Goal: Task Accomplishment & Management: Complete application form

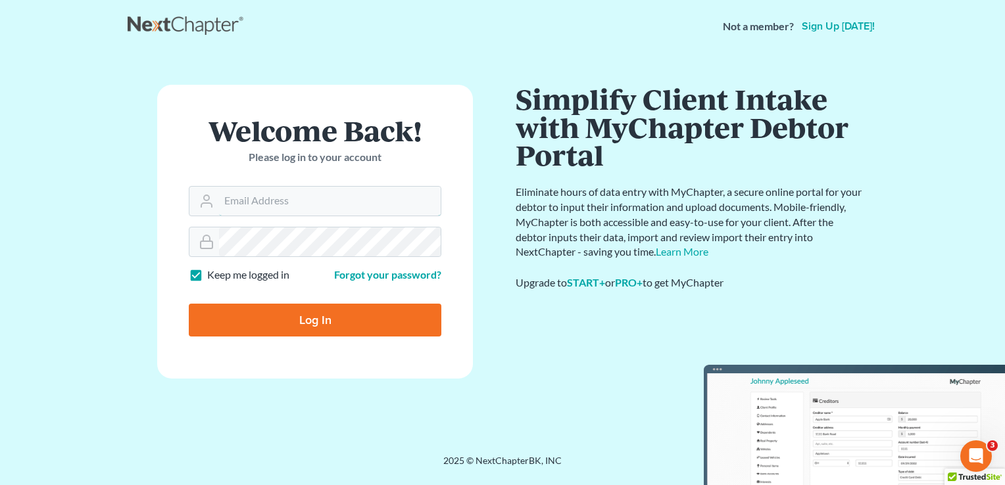
type input "[PERSON_NAME][EMAIL_ADDRESS][DOMAIN_NAME]"
click at [329, 324] on input "Log In" at bounding box center [315, 320] width 253 height 33
type input "Thinking..."
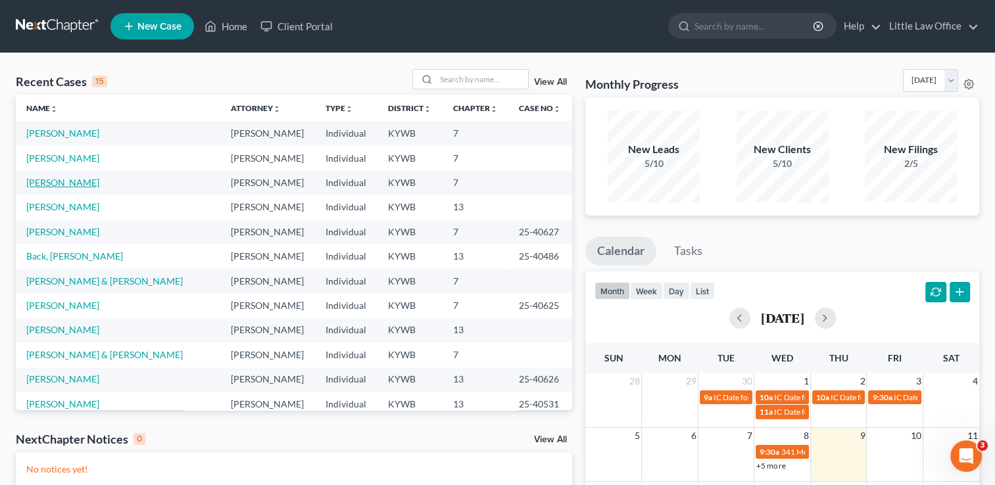
click at [53, 183] on link "Phillips, Bryttne" at bounding box center [62, 182] width 73 height 11
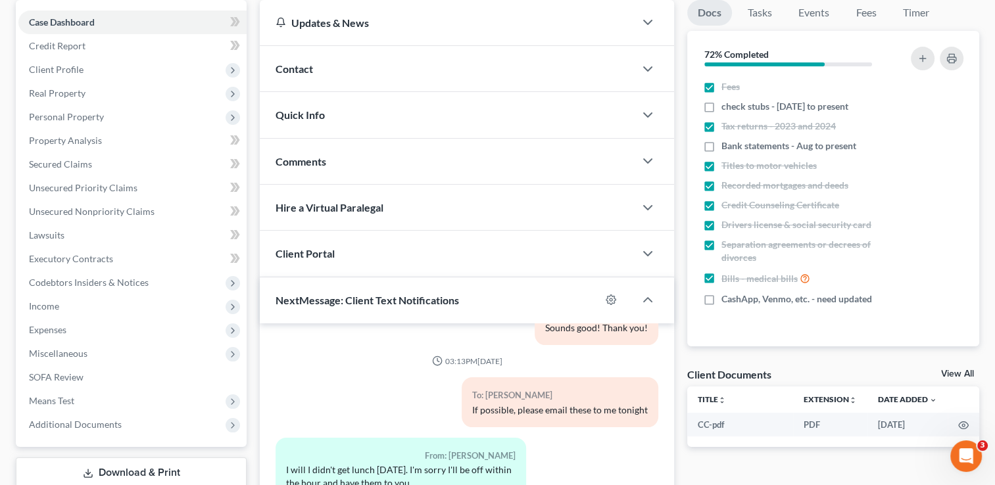
scroll to position [155, 0]
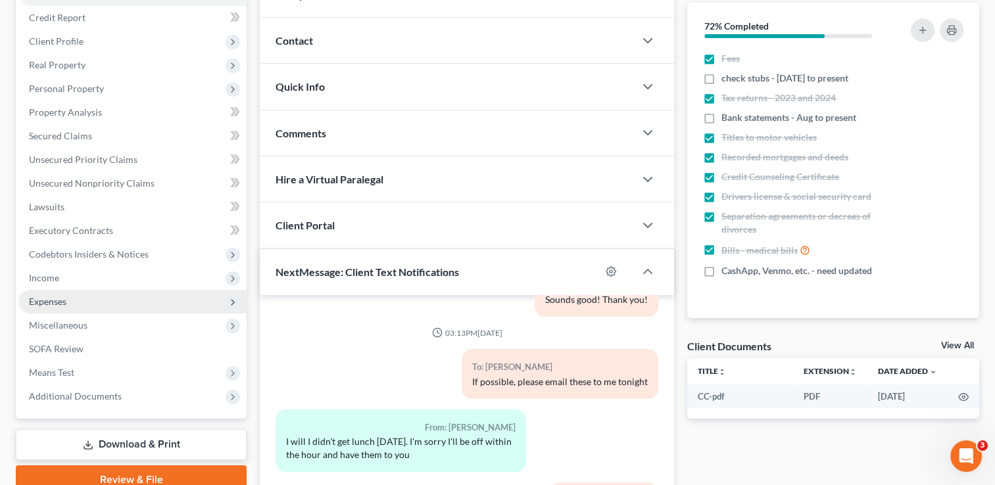
click at [161, 308] on span "Expenses" at bounding box center [132, 302] width 228 height 24
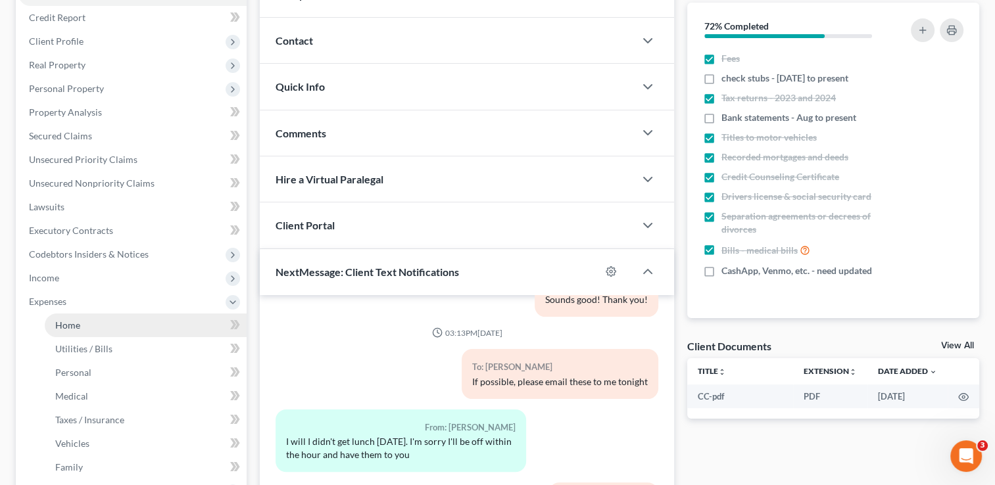
click at [134, 320] on link "Home" at bounding box center [146, 326] width 202 height 24
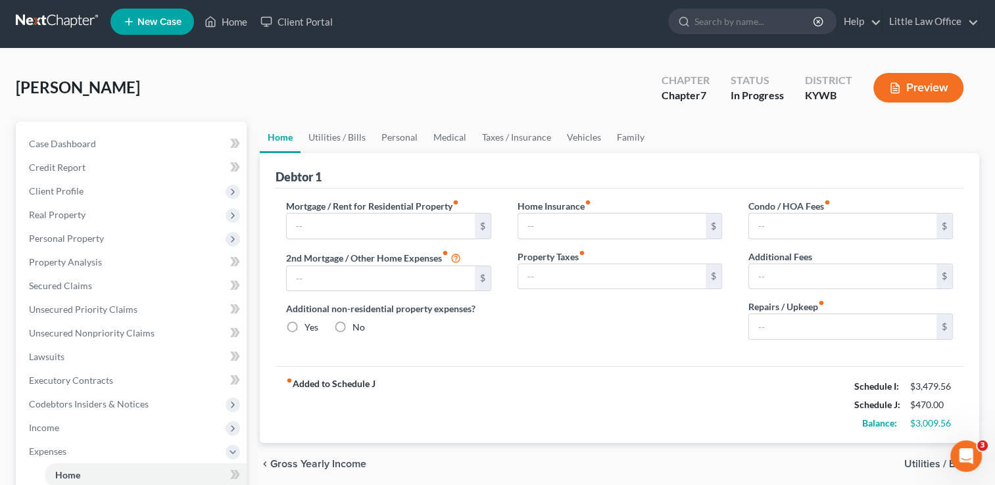
type input "0.00"
radio input "true"
type input "0.00"
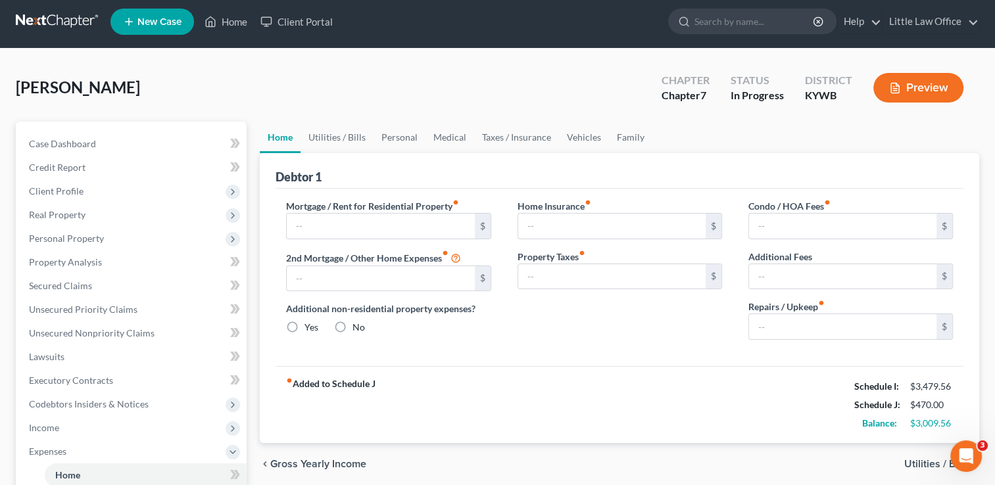
type input "0.00"
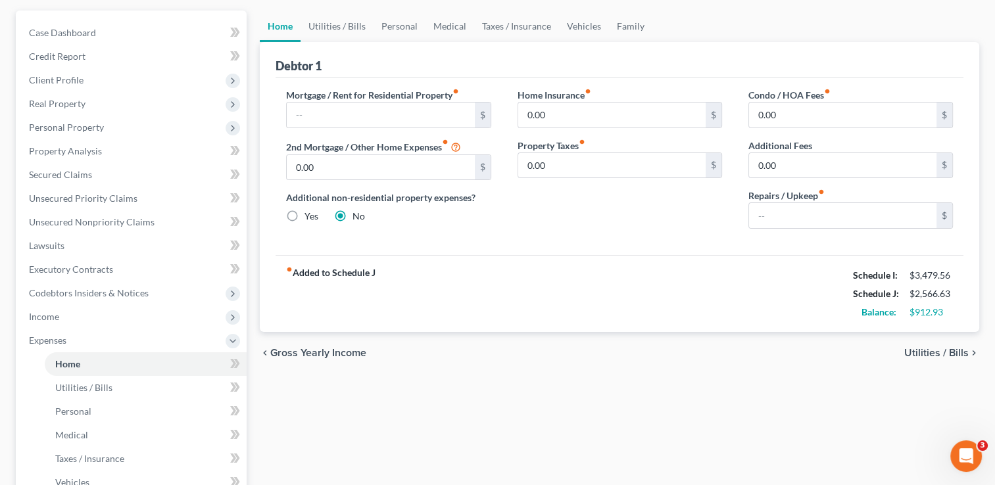
scroll to position [118, 0]
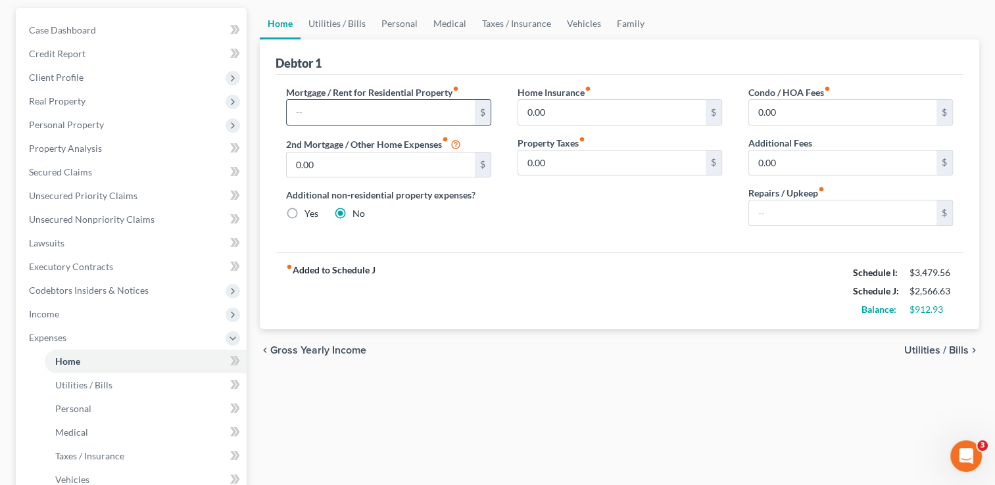
click at [370, 112] on input "text" at bounding box center [380, 112] width 187 height 25
type input "1,000.00"
click at [335, 30] on link "Utilities / Bills" at bounding box center [337, 24] width 73 height 32
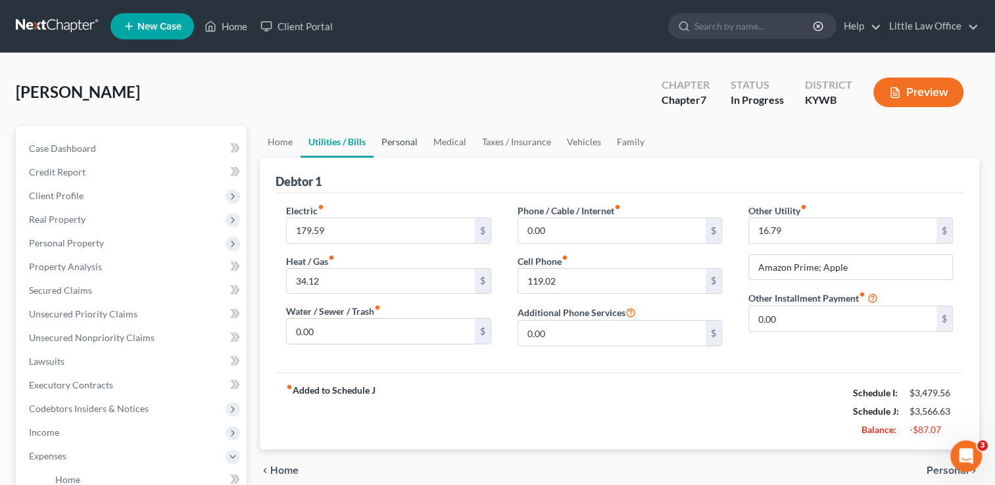
click at [414, 142] on link "Personal" at bounding box center [400, 142] width 52 height 32
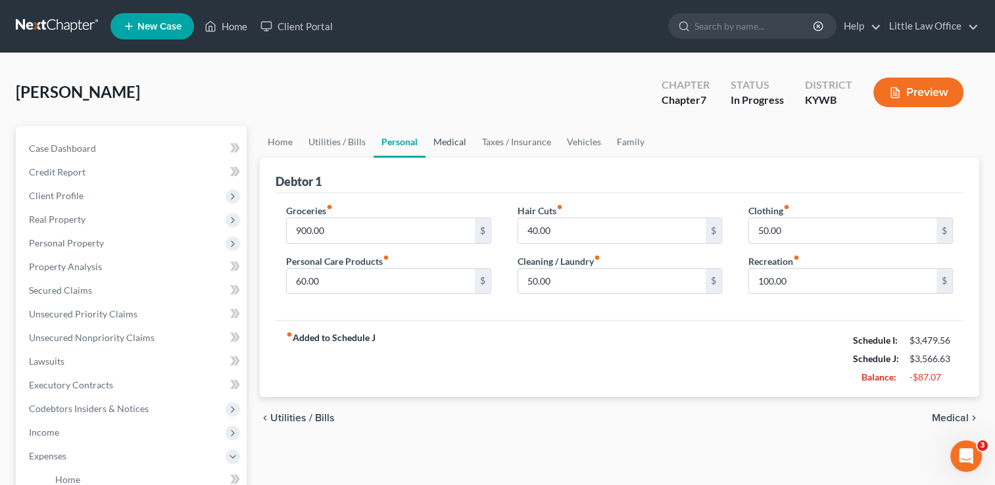
click at [447, 149] on link "Medical" at bounding box center [450, 142] width 49 height 32
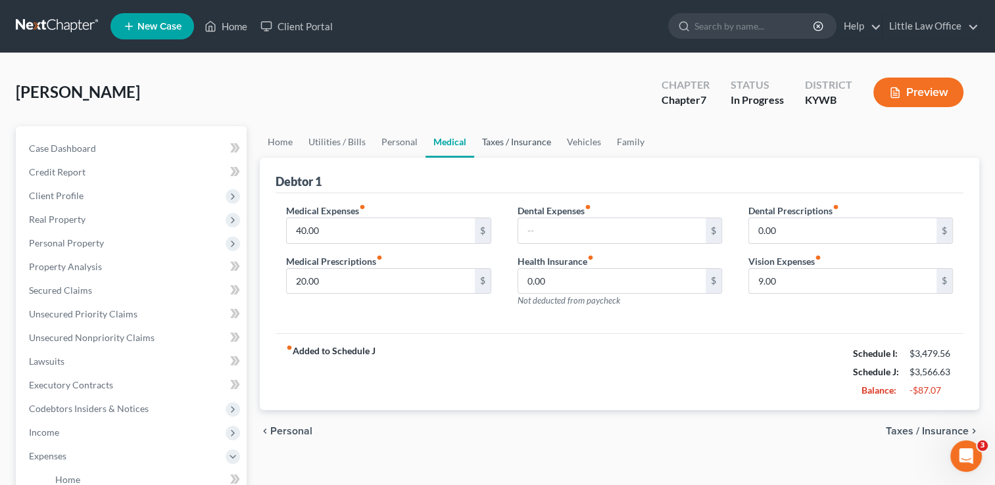
click at [489, 149] on link "Taxes / Insurance" at bounding box center [516, 142] width 85 height 32
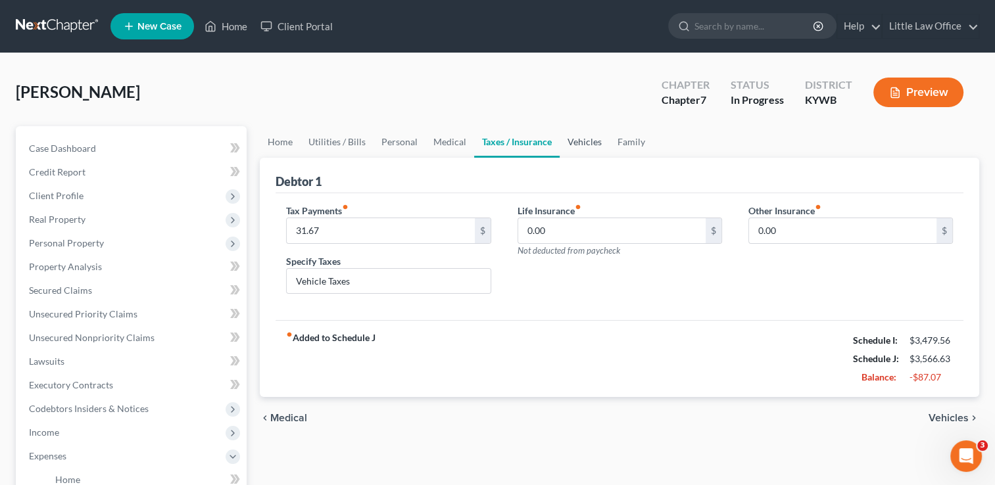
click at [584, 147] on link "Vehicles" at bounding box center [585, 142] width 50 height 32
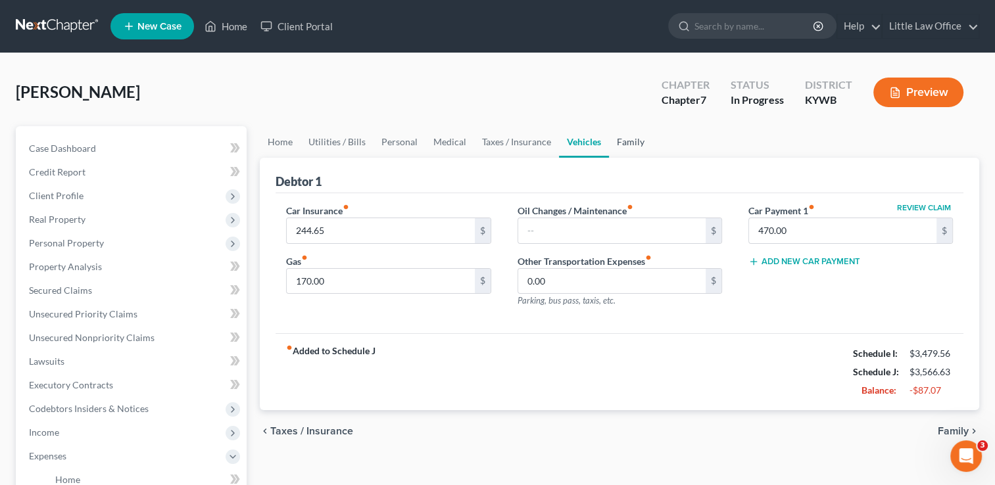
click at [624, 154] on link "Family" at bounding box center [630, 142] width 43 height 32
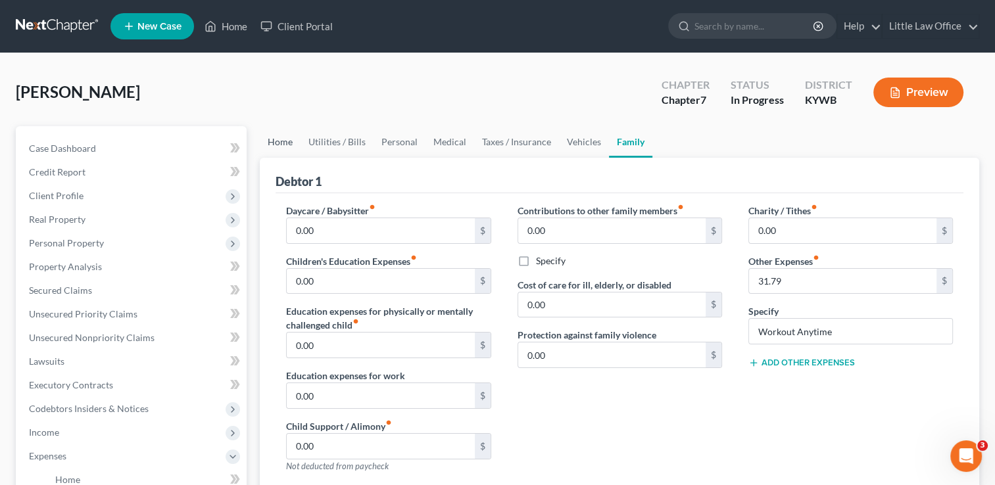
click at [282, 144] on link "Home" at bounding box center [280, 142] width 41 height 32
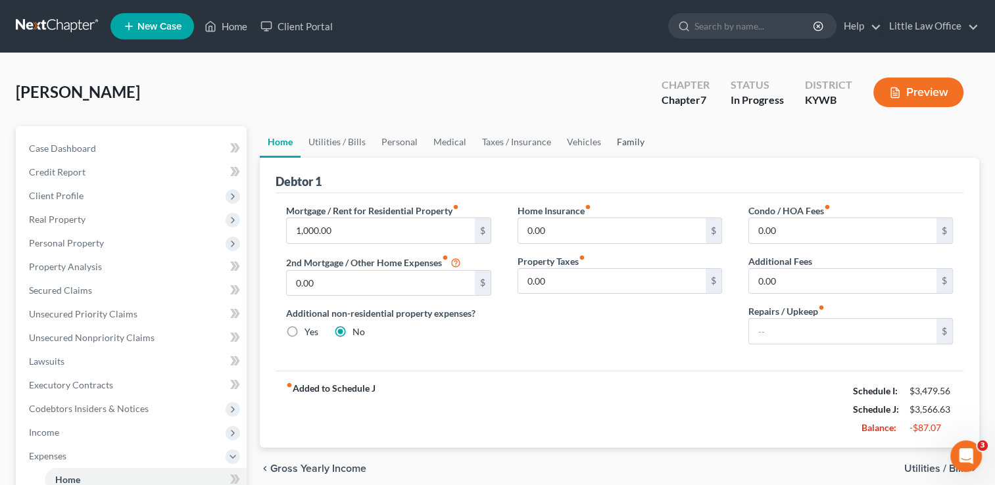
click at [632, 144] on link "Family" at bounding box center [630, 142] width 43 height 32
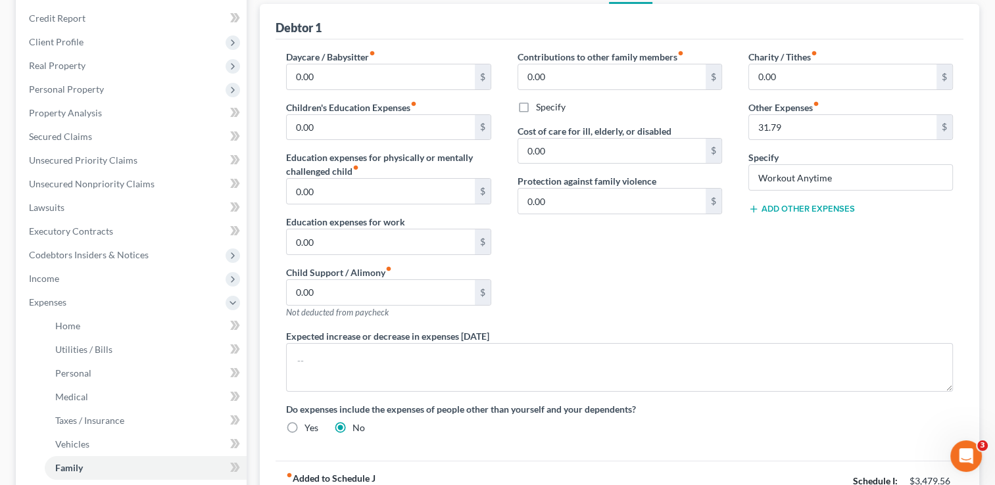
scroll to position [176, 0]
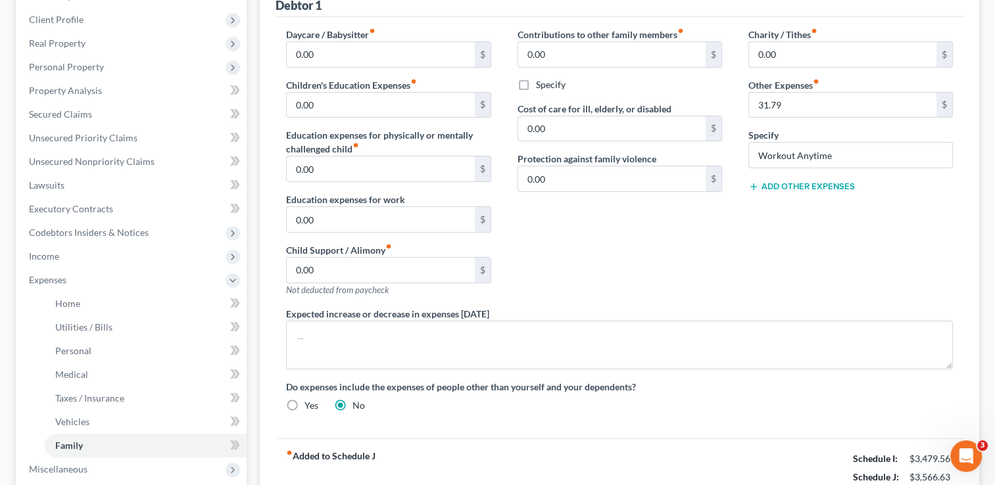
click at [637, 312] on div "Expected increase or decrease in expenses within one year" at bounding box center [619, 338] width 693 height 62
click at [634, 332] on textarea at bounding box center [619, 345] width 667 height 49
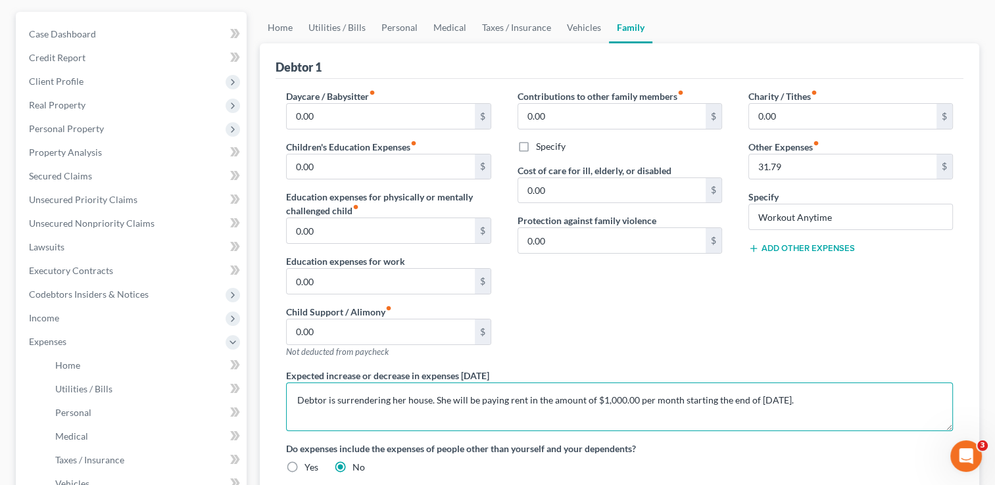
scroll to position [5, 0]
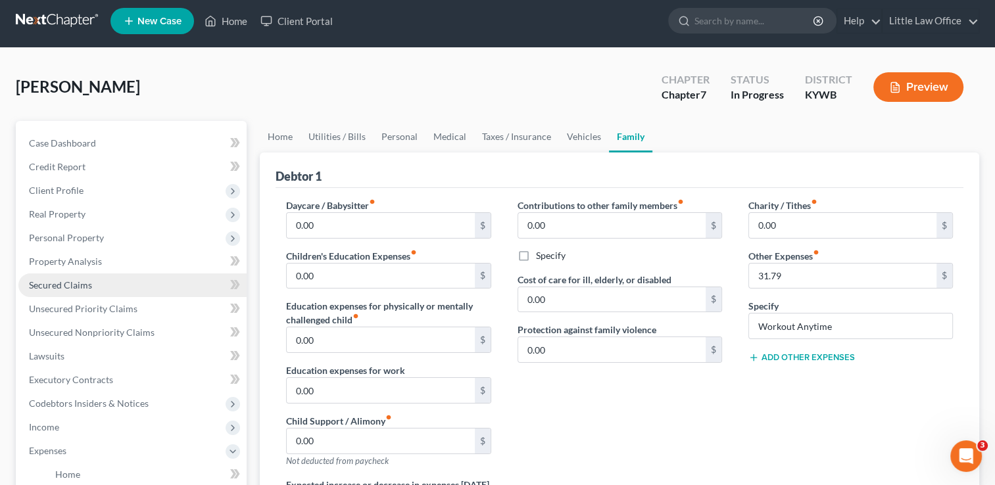
type textarea "Debtor is surrendering her house. She will be paying rent in the amount of $1,0…"
click at [47, 283] on span "Secured Claims" at bounding box center [60, 285] width 63 height 11
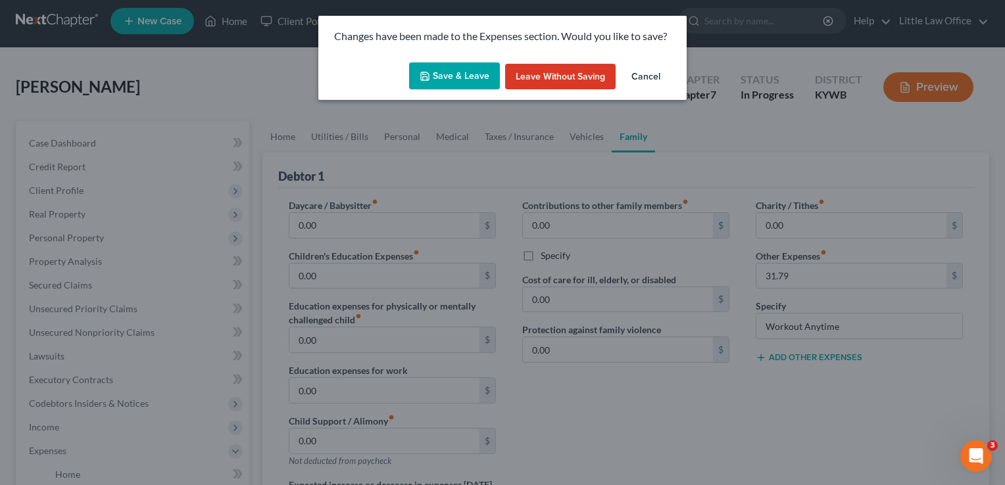
click at [482, 80] on button "Save & Leave" at bounding box center [454, 76] width 91 height 28
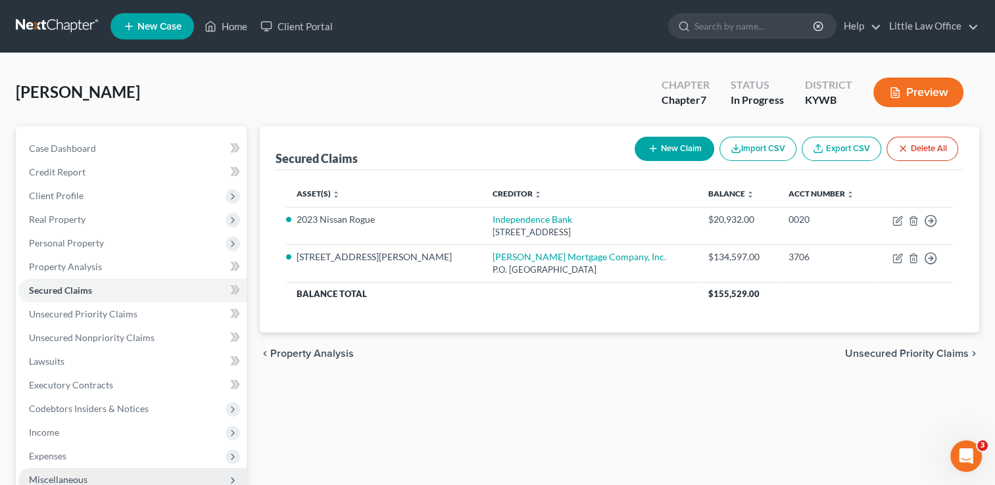
click at [85, 474] on span "Miscellaneous" at bounding box center [58, 479] width 59 height 11
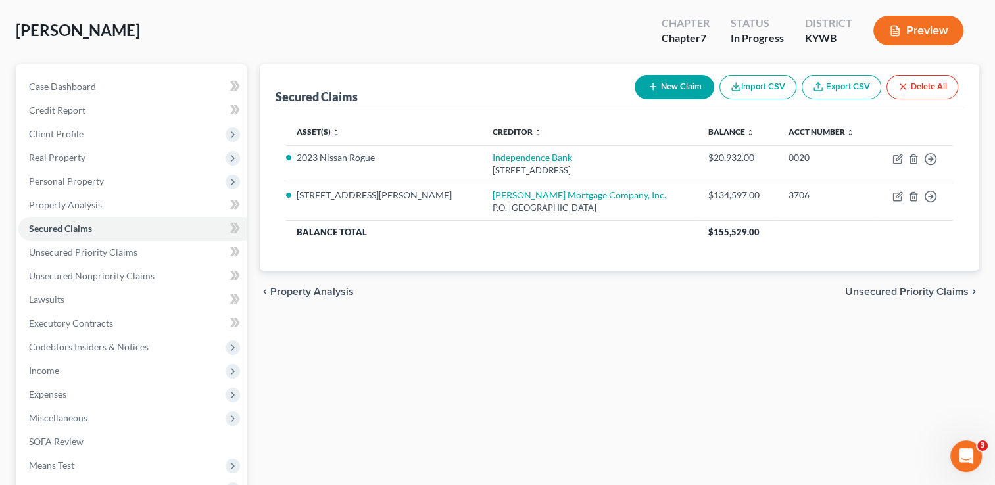
scroll to position [81, 0]
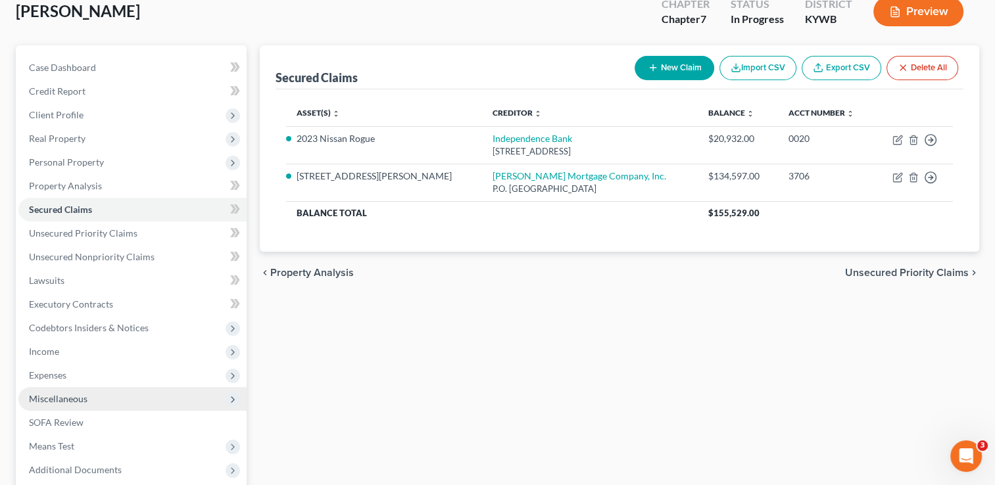
click at [98, 396] on span "Miscellaneous" at bounding box center [132, 399] width 228 height 24
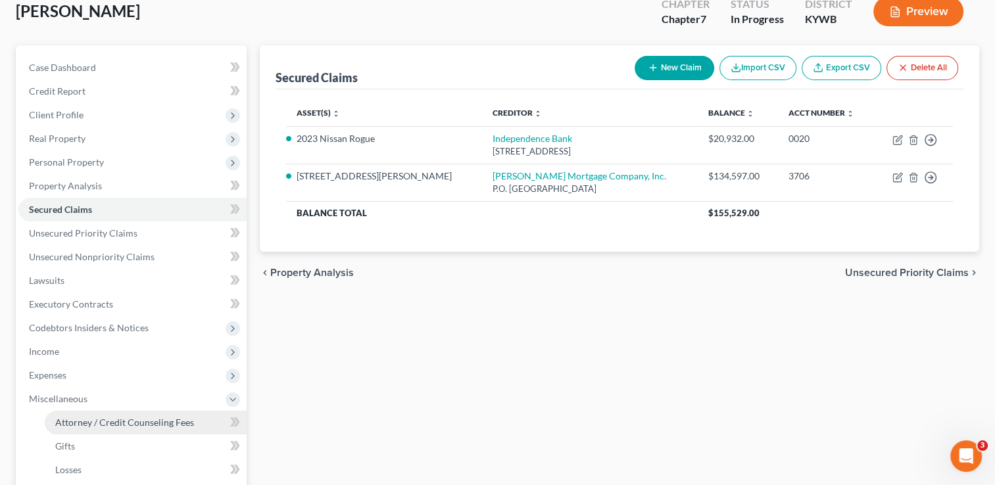
click at [90, 421] on span "Attorney / Credit Counseling Fees" at bounding box center [124, 422] width 139 height 11
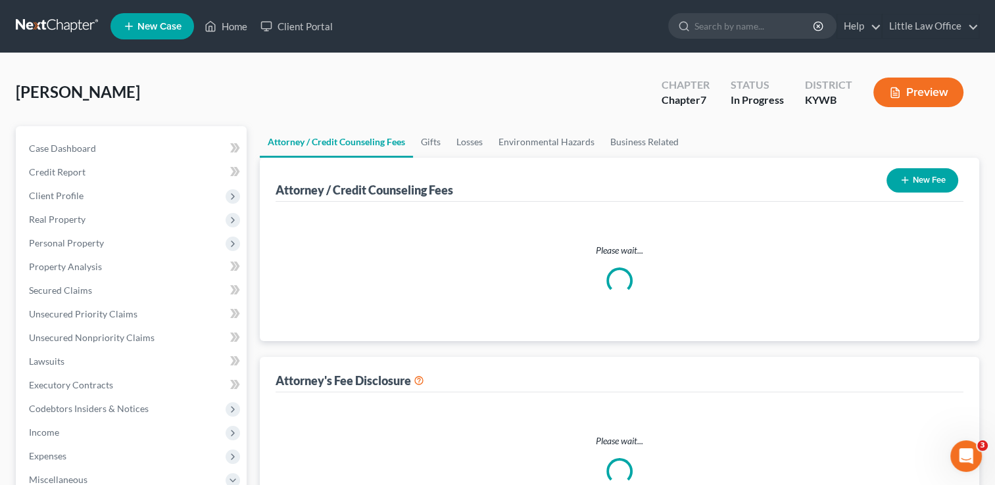
select select "0"
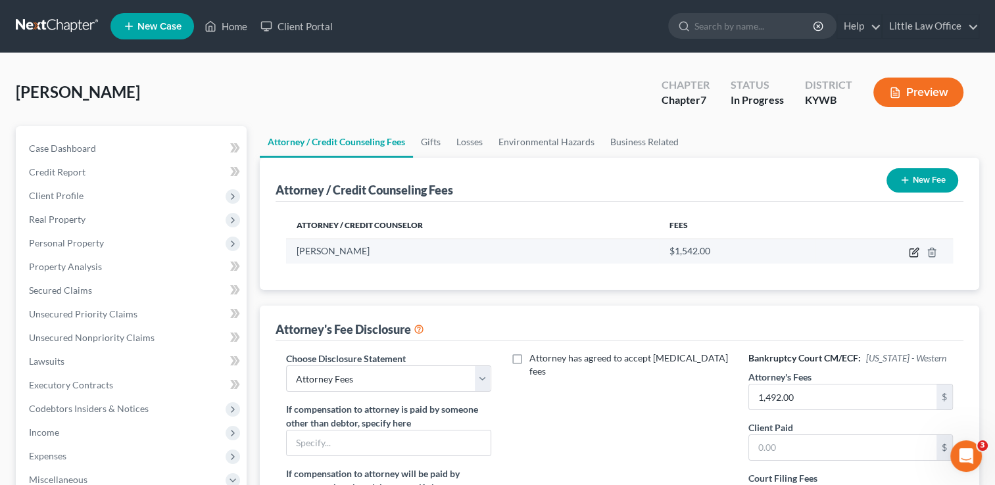
click at [909, 251] on icon "button" at bounding box center [914, 252] width 11 height 11
select select "18"
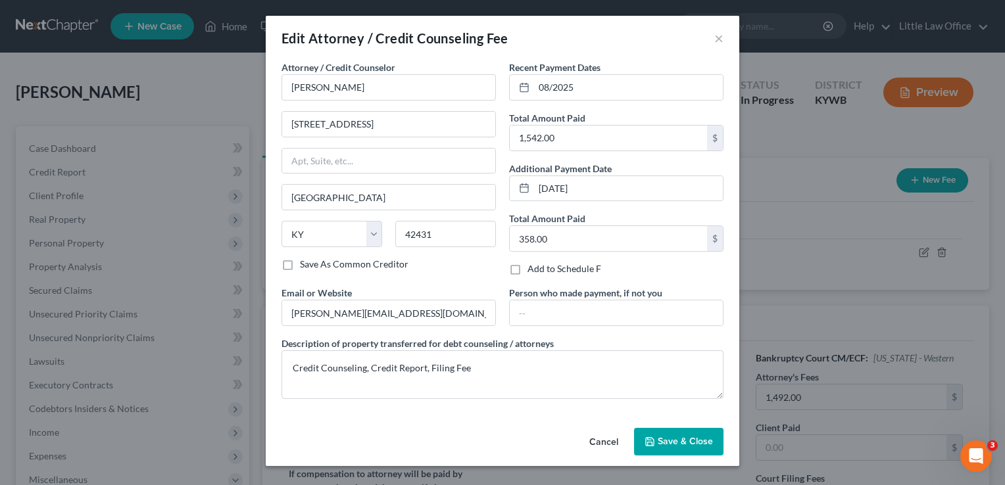
click at [651, 444] on icon "button" at bounding box center [650, 442] width 8 height 8
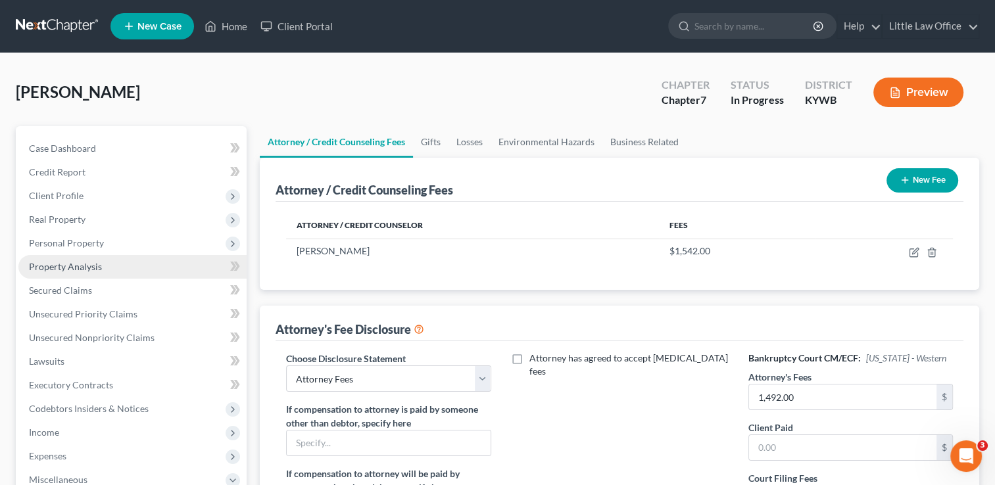
click at [61, 276] on link "Property Analysis" at bounding box center [132, 267] width 228 height 24
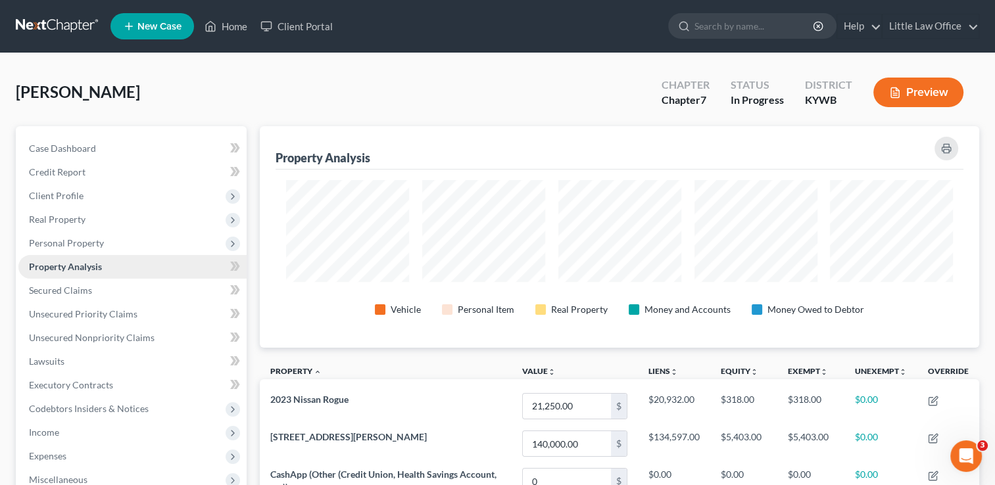
scroll to position [221, 719]
click at [108, 217] on span "Real Property" at bounding box center [132, 220] width 228 height 24
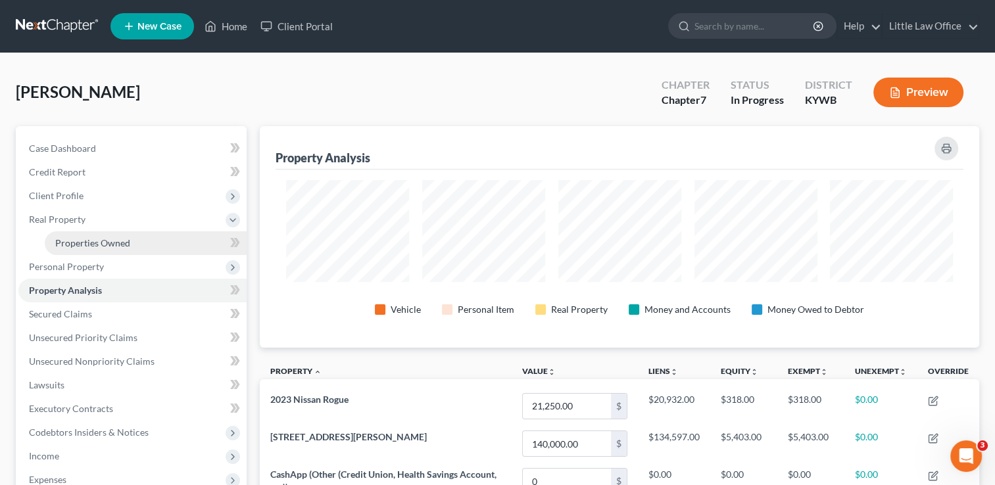
click at [109, 239] on span "Properties Owned" at bounding box center [92, 242] width 75 height 11
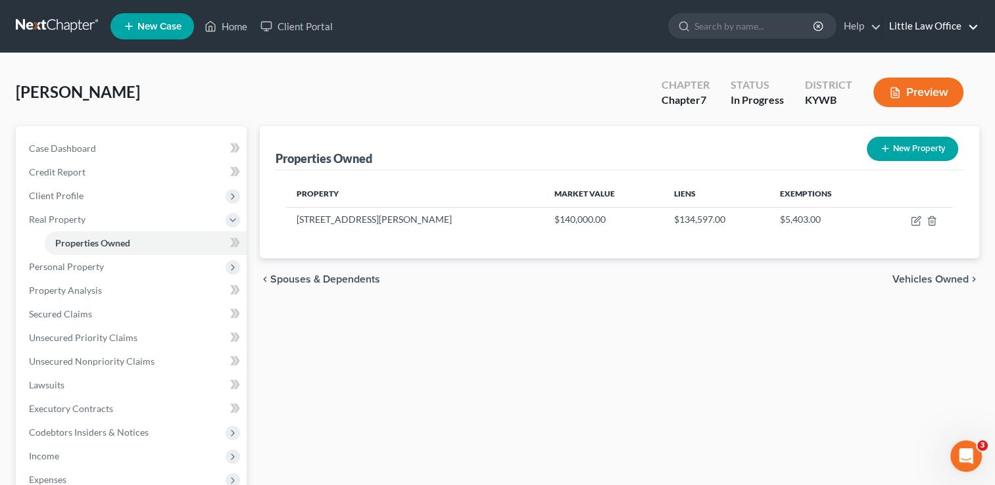
click at [973, 20] on link "Little Law Office" at bounding box center [931, 26] width 96 height 24
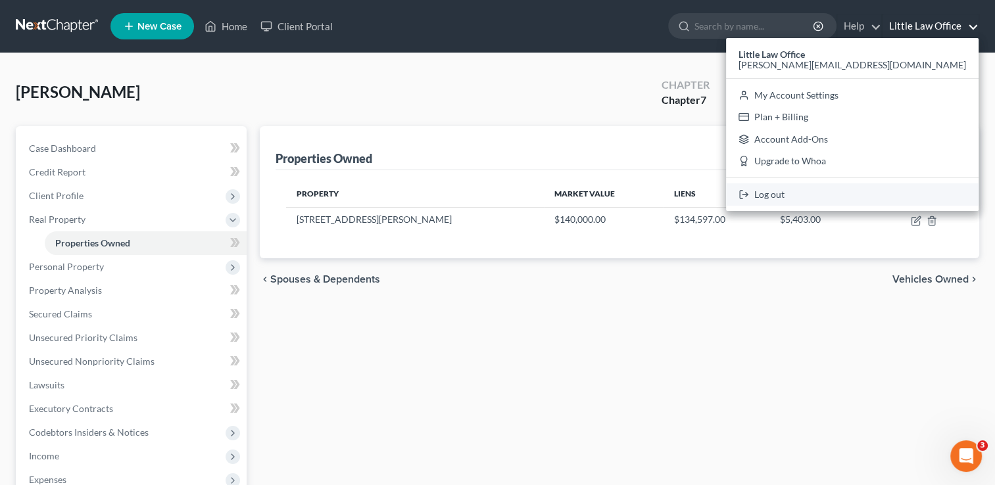
click at [906, 195] on link "Log out" at bounding box center [852, 195] width 253 height 22
